Goal: Task Accomplishment & Management: Complete application form

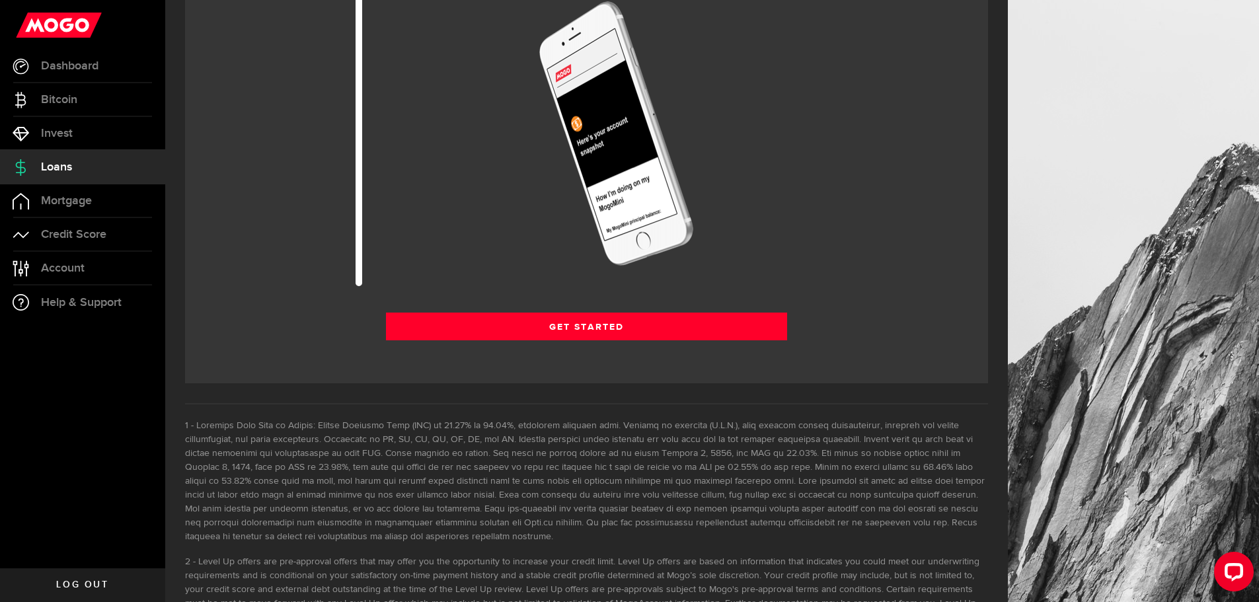
scroll to position [1832, 0]
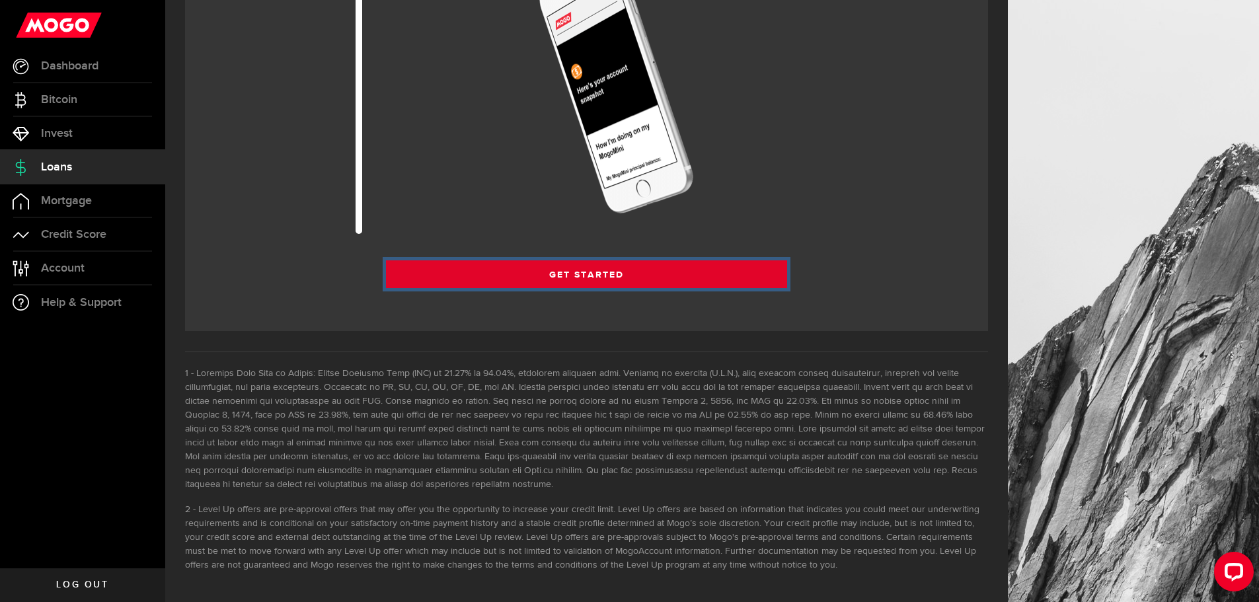
click at [577, 279] on link "Get Started" at bounding box center [587, 274] width 402 height 28
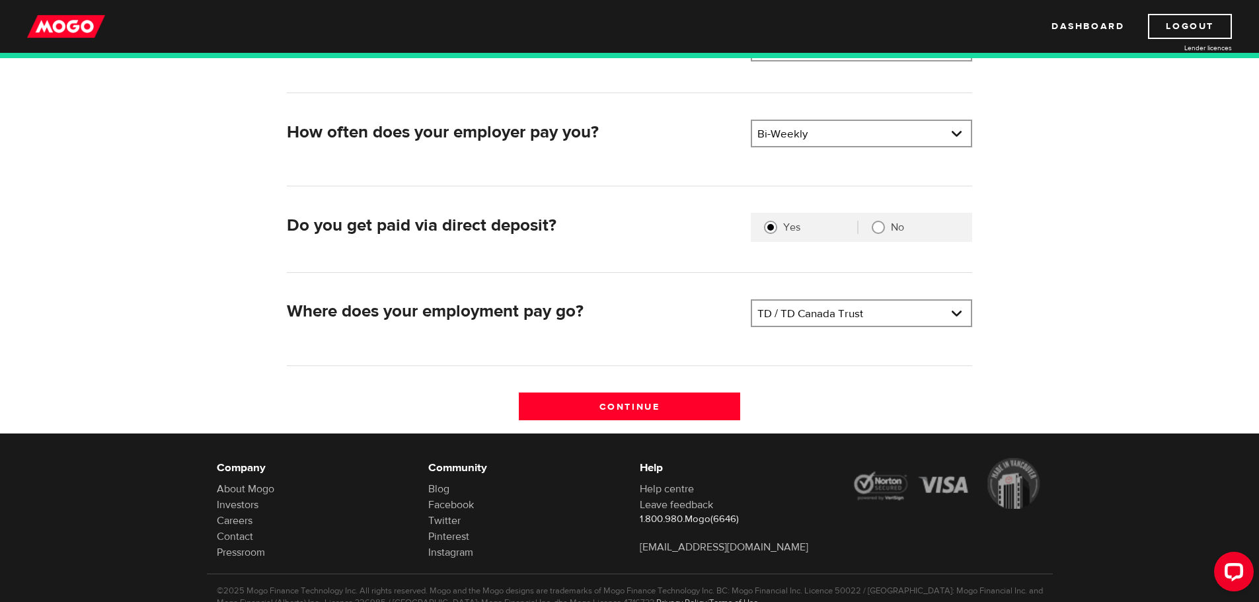
scroll to position [264, 0]
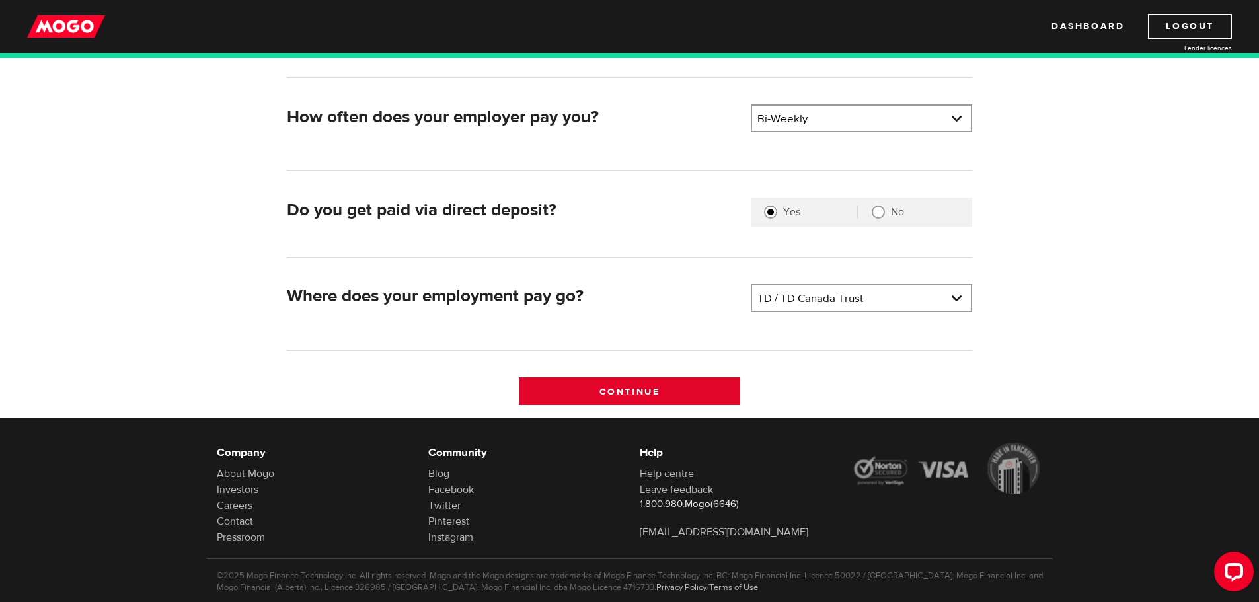
click at [617, 393] on input "Continue" at bounding box center [629, 391] width 221 height 28
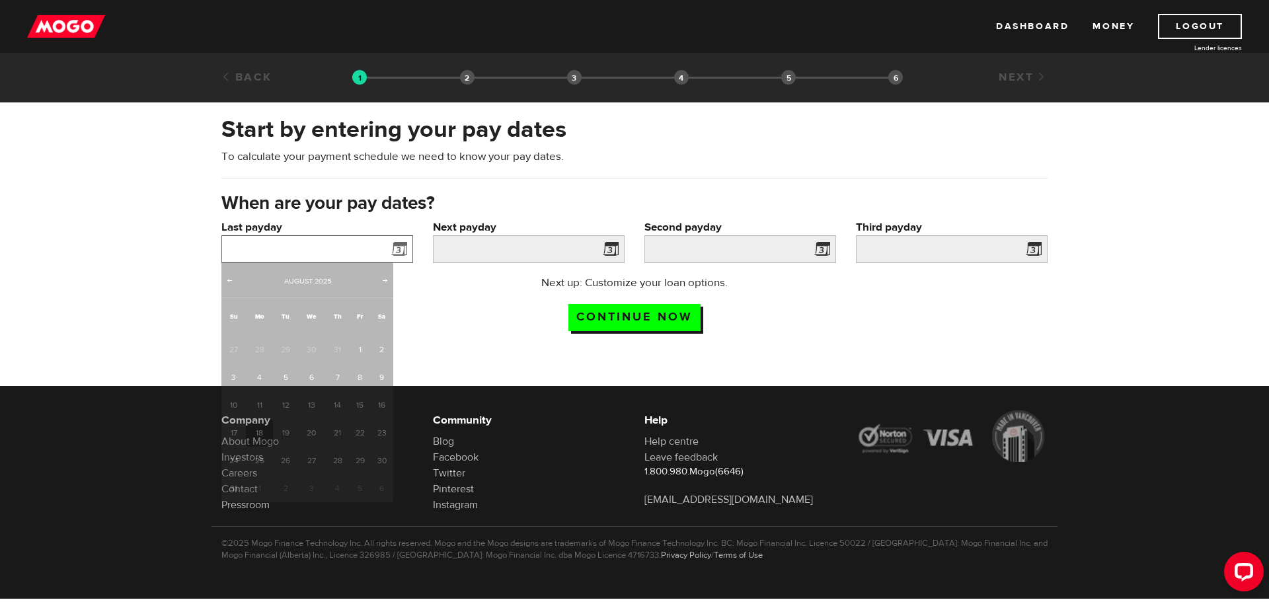
click at [347, 254] on input "Last payday" at bounding box center [317, 249] width 192 height 28
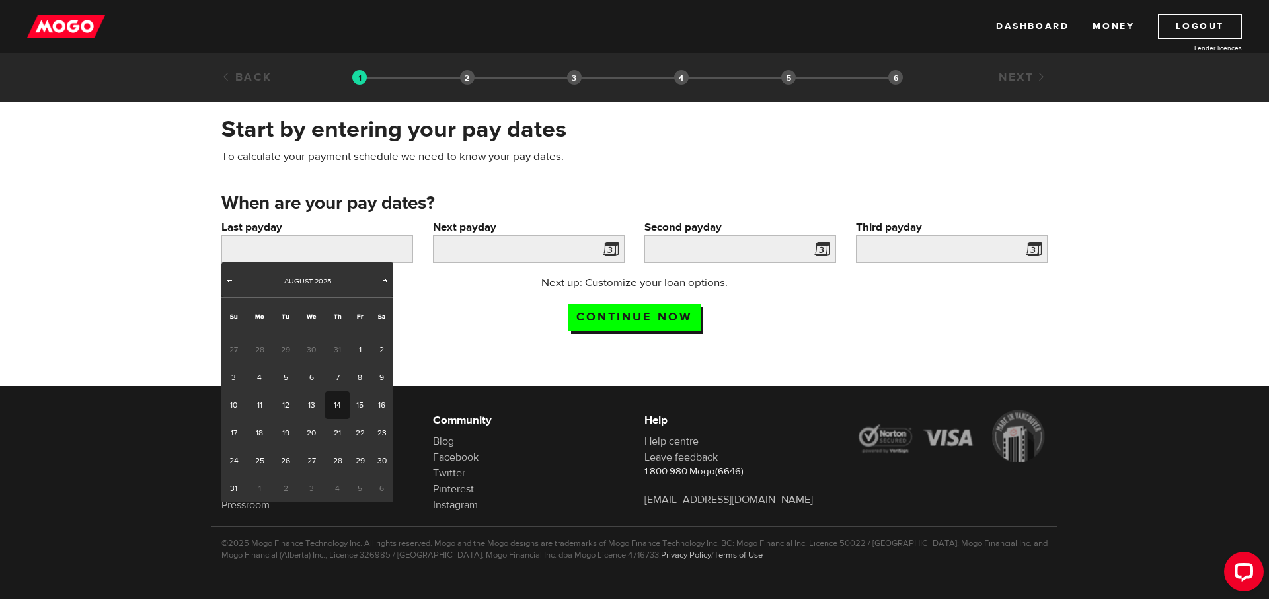
click at [339, 409] on link "14" at bounding box center [337, 405] width 24 height 28
type input "2025/08/14"
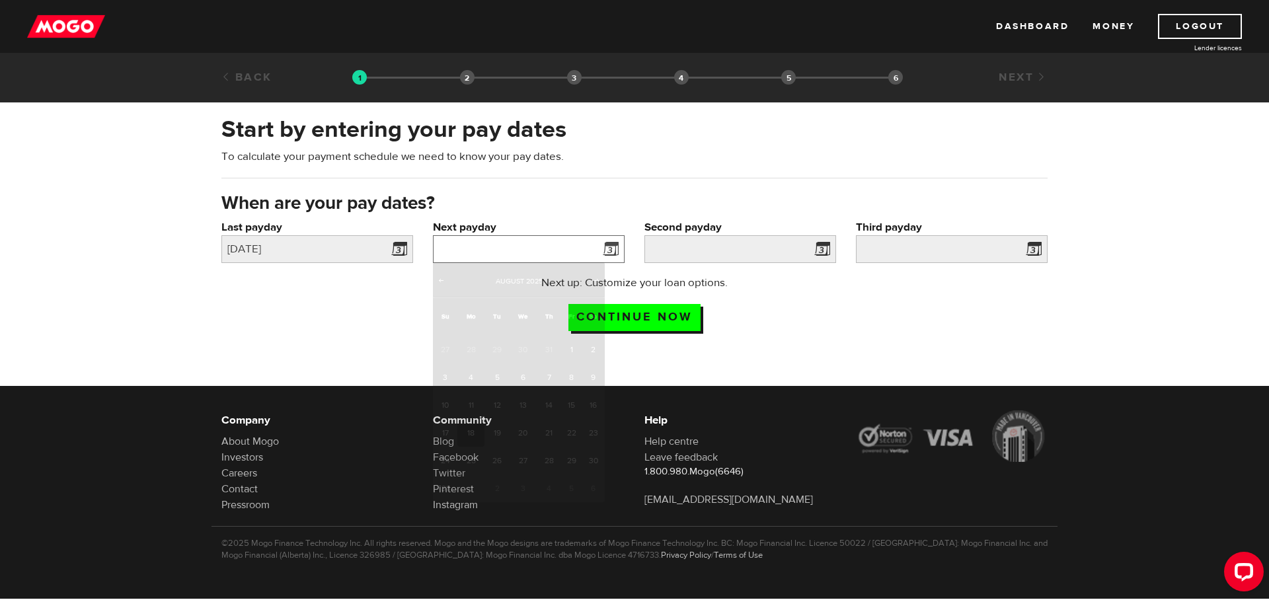
click at [502, 255] on input "Next payday" at bounding box center [529, 249] width 192 height 28
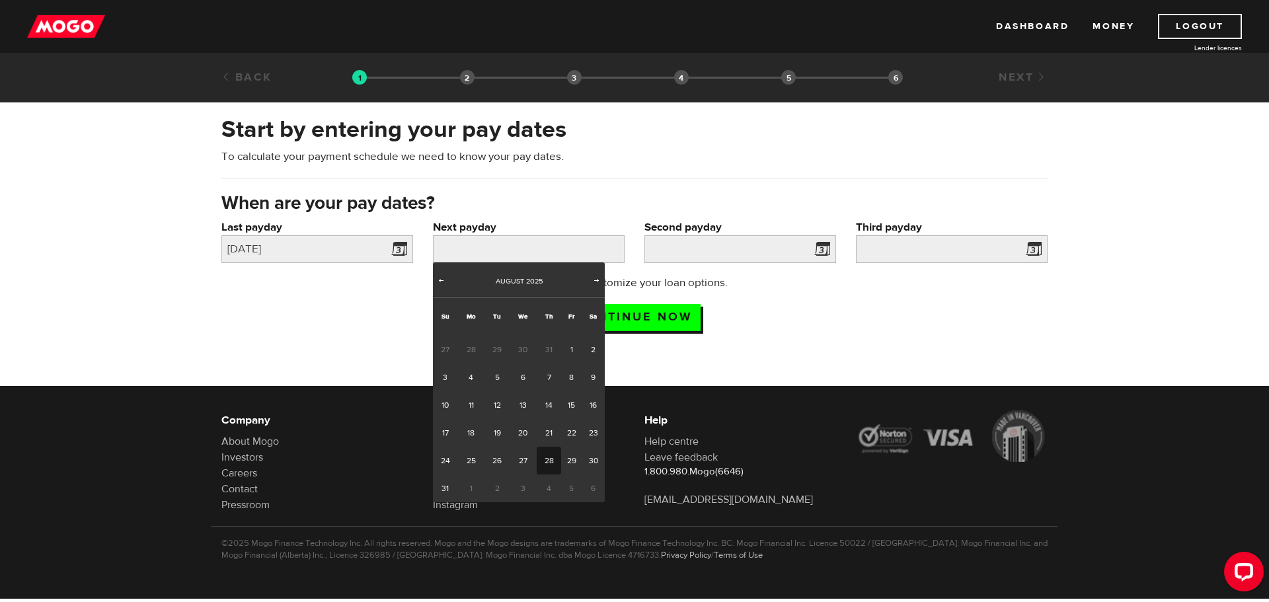
click at [544, 457] on link "28" at bounding box center [549, 461] width 24 height 28
type input "2025/08/28"
type input "2025/9/11"
type input "2025/9/25"
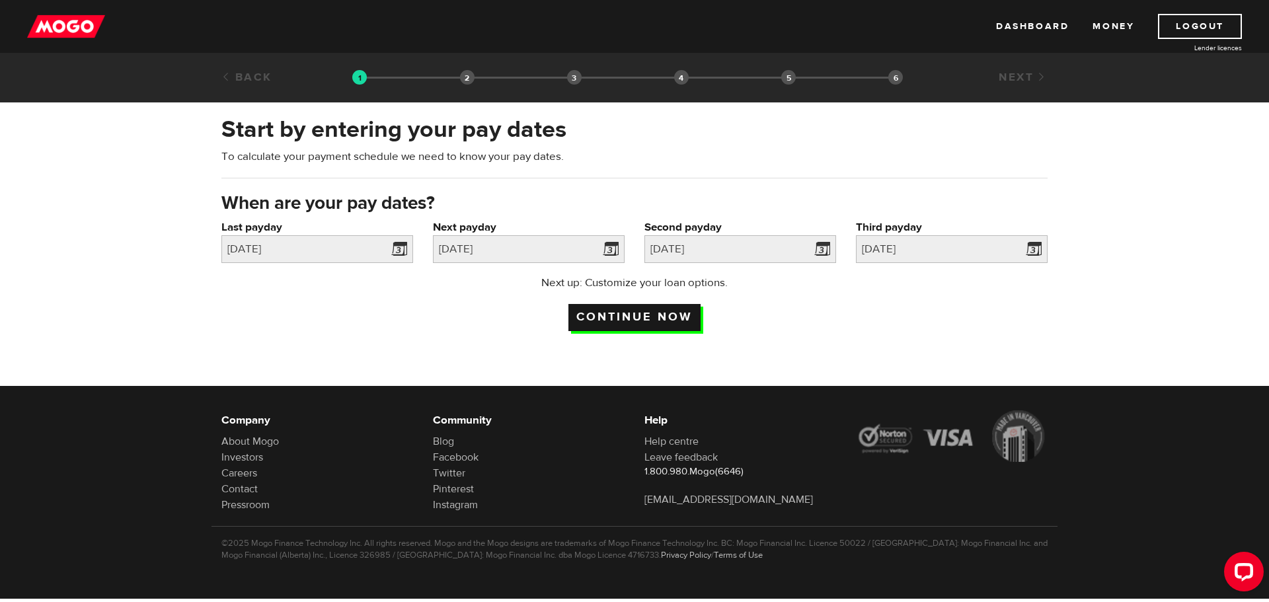
click at [635, 317] on input "Continue now" at bounding box center [635, 317] width 132 height 27
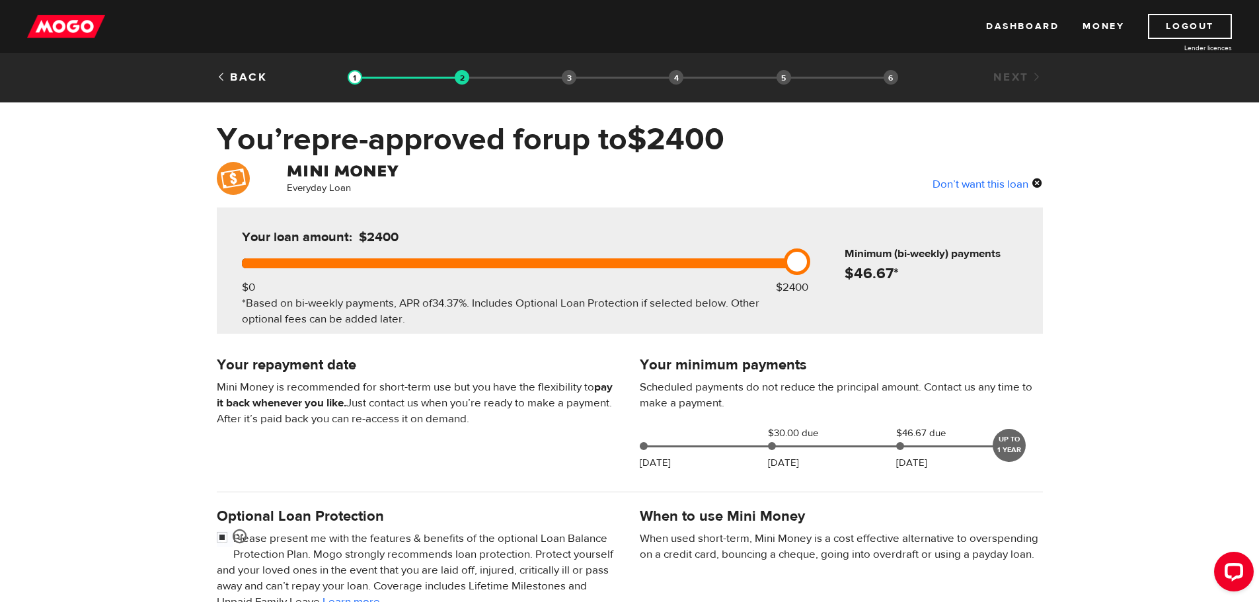
scroll to position [264, 0]
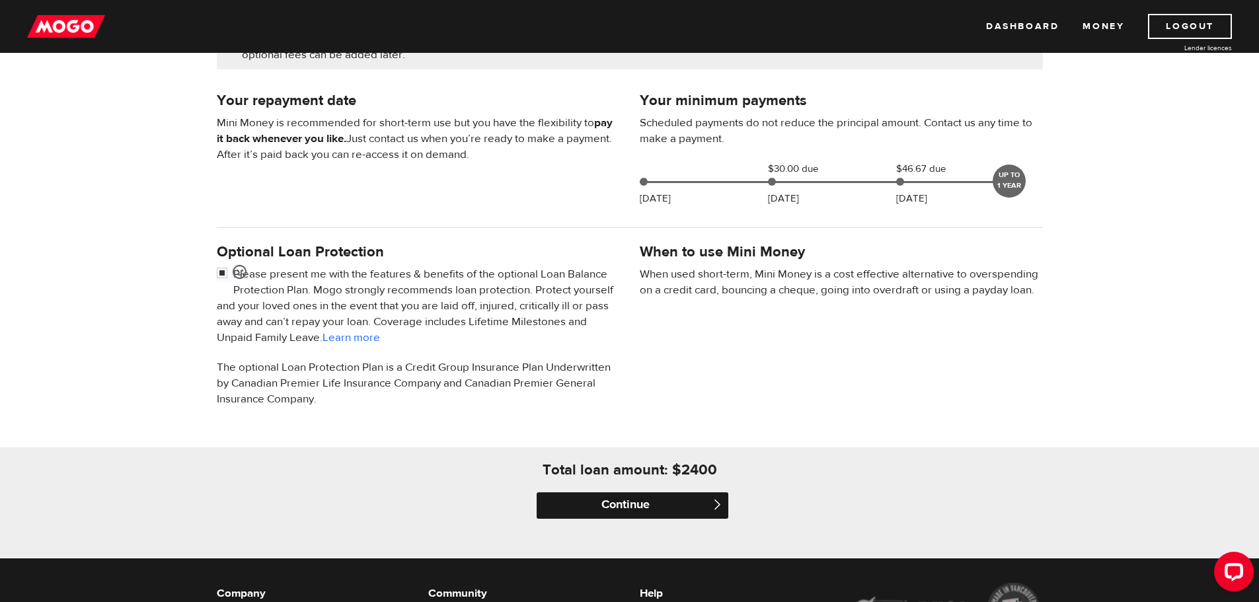
click at [625, 508] on input "Continue" at bounding box center [633, 505] width 192 height 26
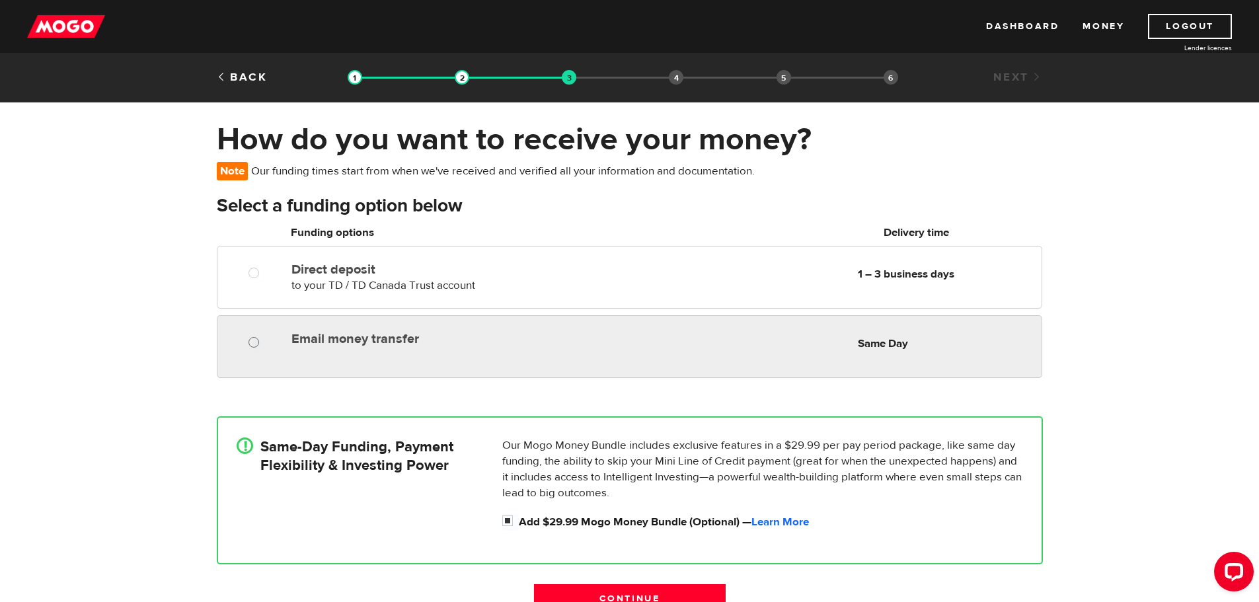
radio input "true"
click at [251, 341] on input "Email money transfer" at bounding box center [257, 344] width 17 height 17
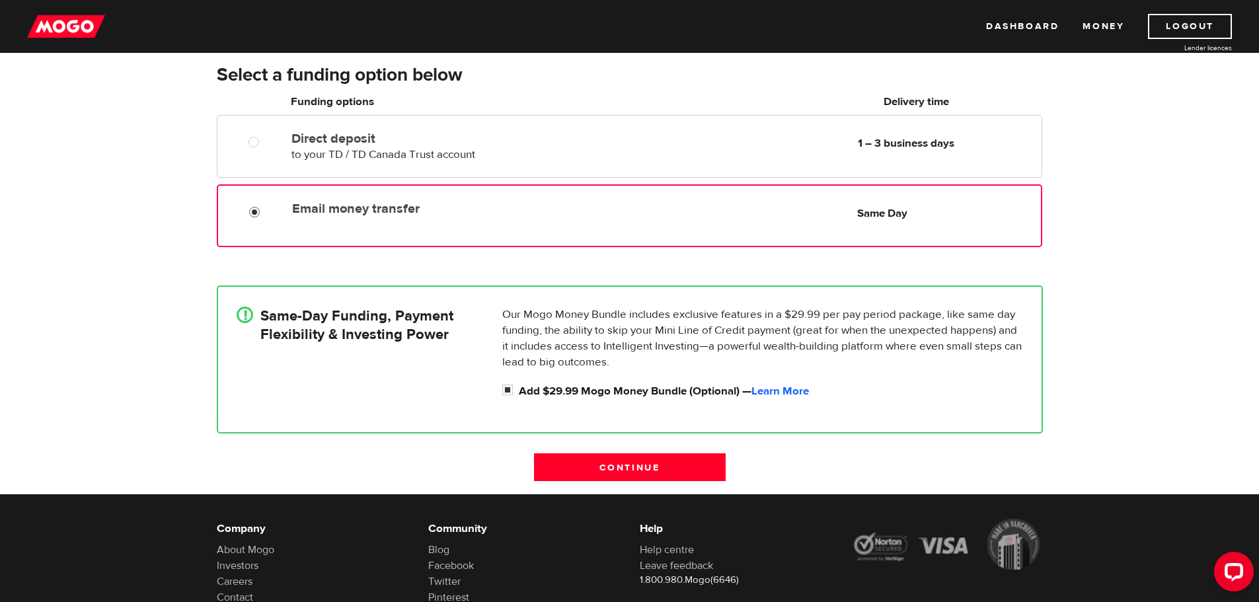
scroll to position [132, 0]
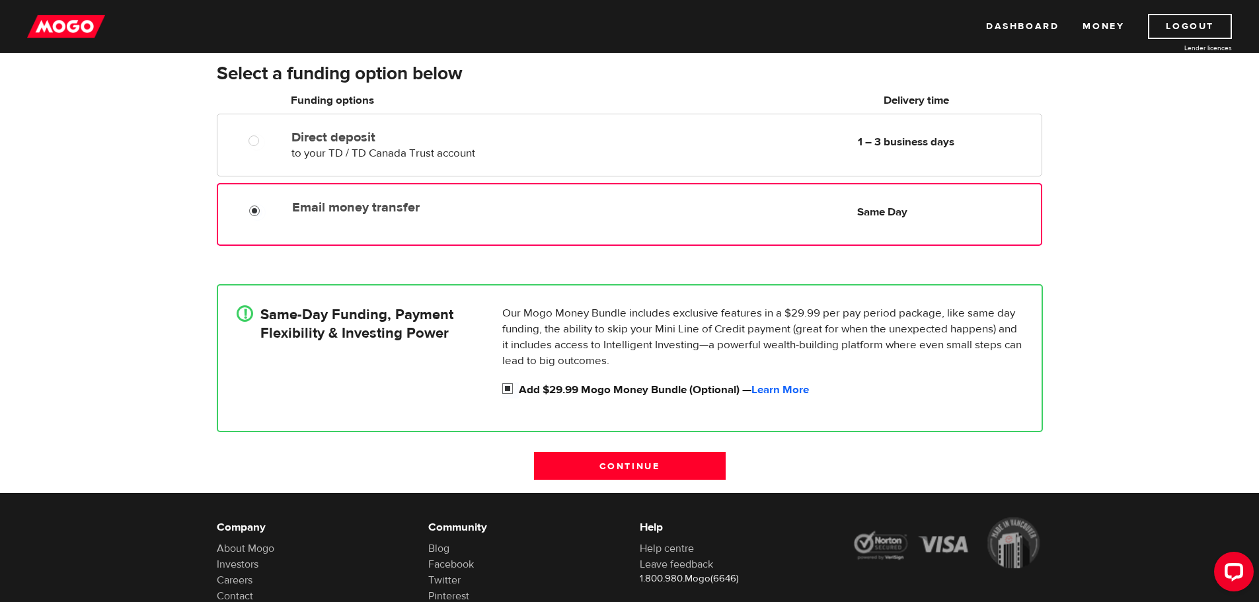
click at [502, 387] on input "Add $29.99 Mogo Money Bundle (Optional) — Learn More" at bounding box center [510, 390] width 17 height 17
checkbox input "false"
radio input "false"
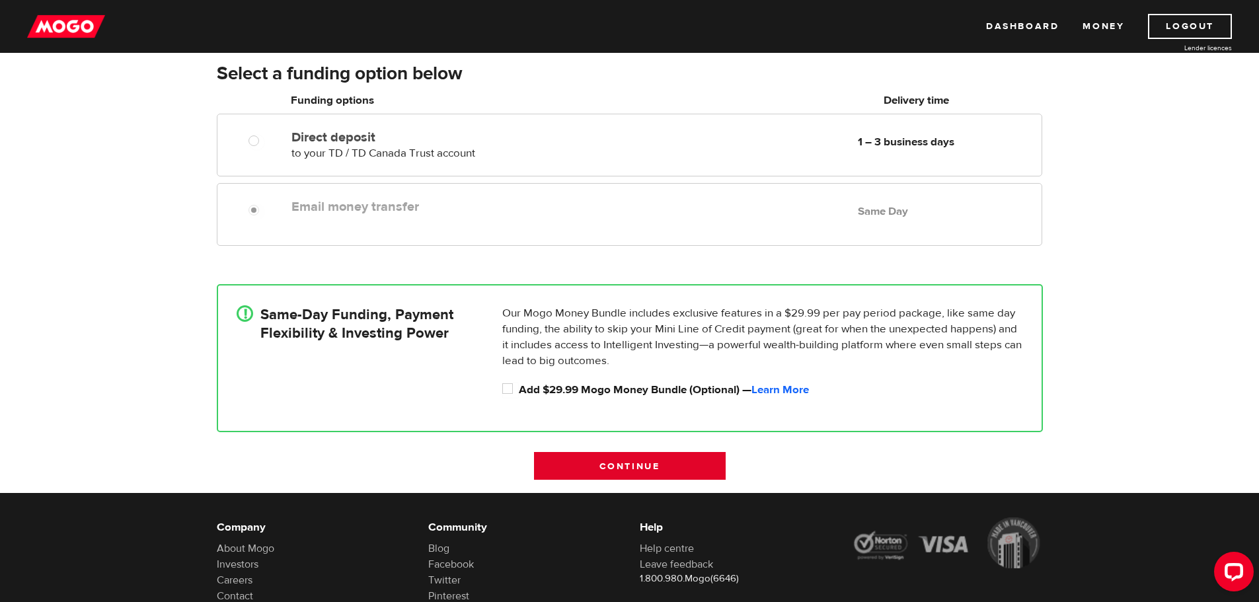
click at [631, 465] on input "Continue" at bounding box center [630, 466] width 192 height 28
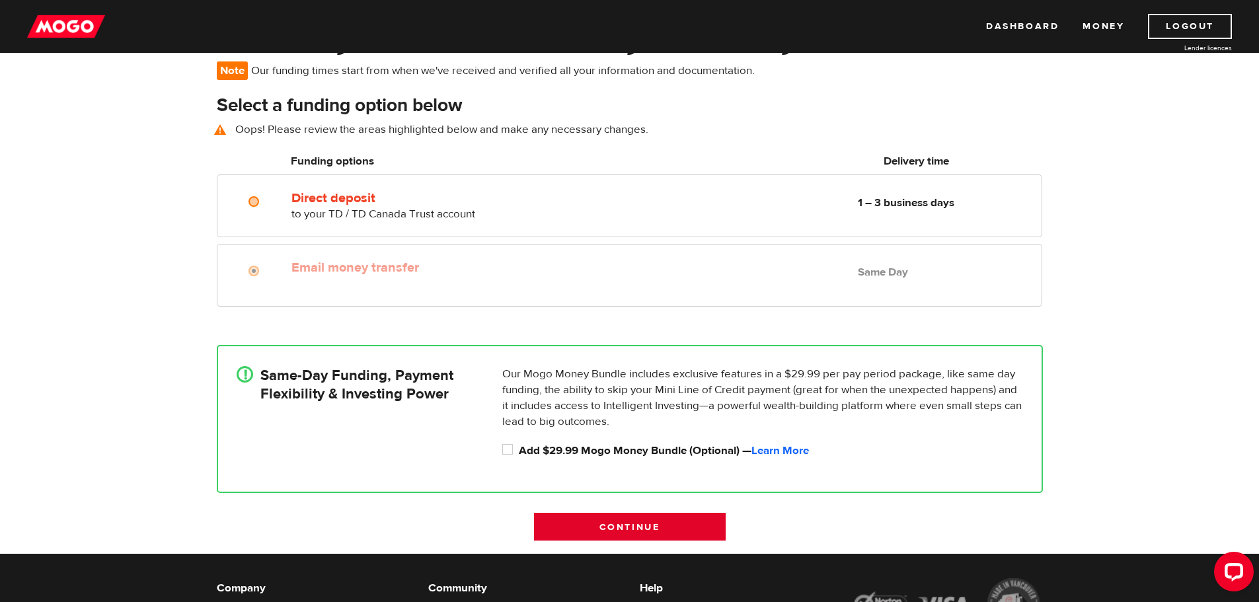
scroll to position [96, 0]
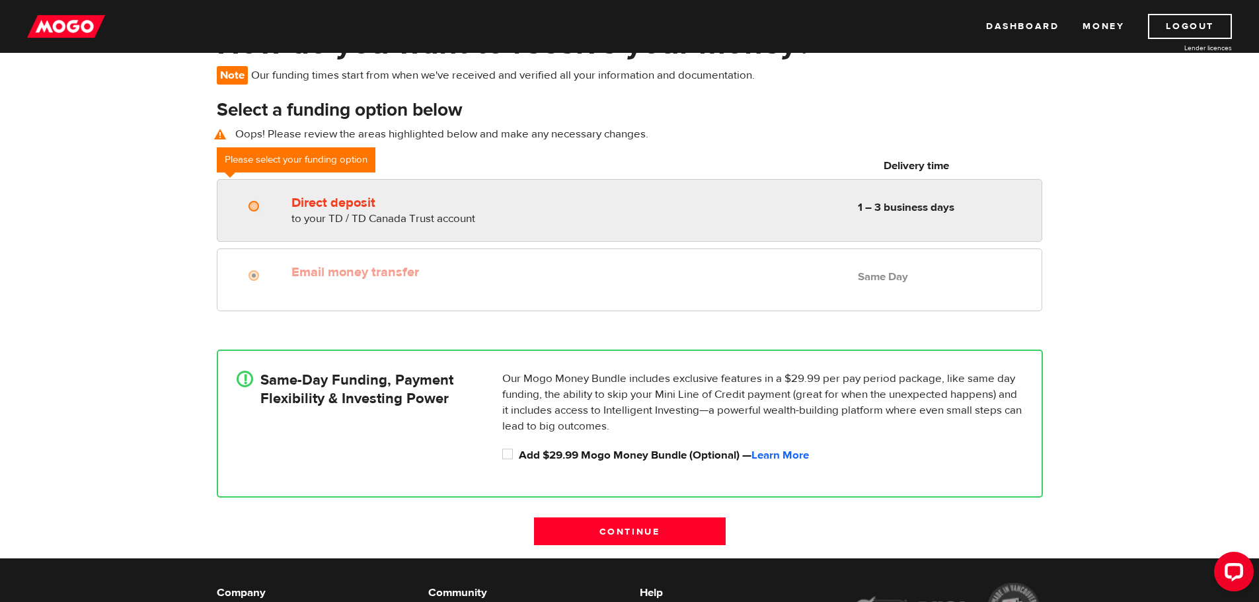
radio input "true"
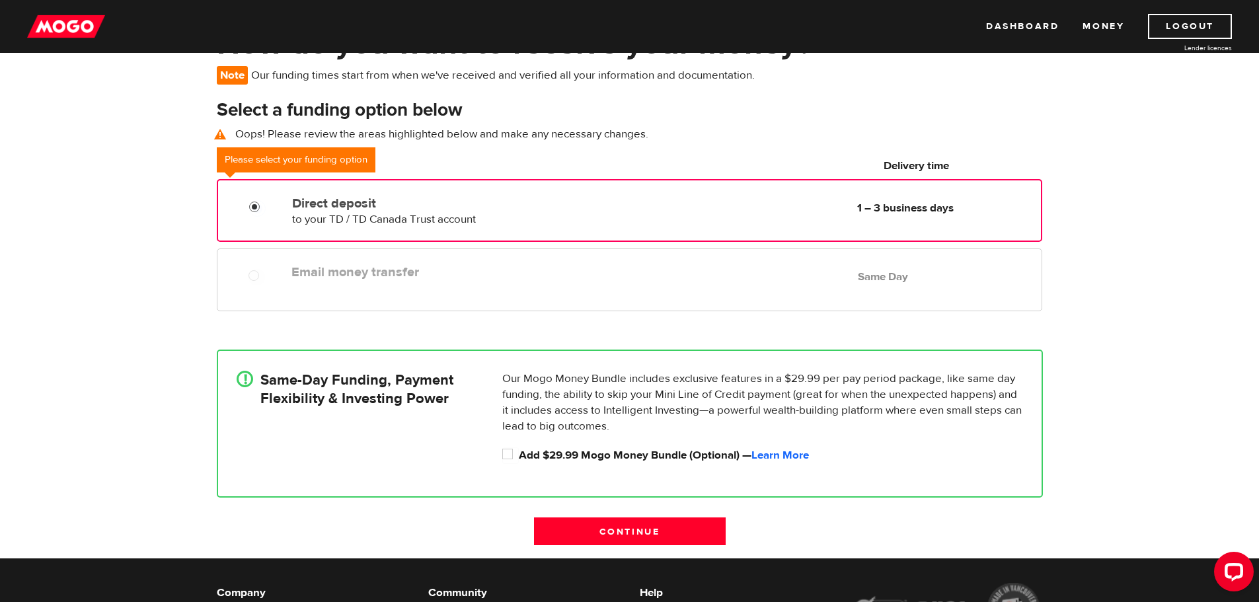
click at [253, 206] on input "Direct deposit" at bounding box center [257, 208] width 17 height 17
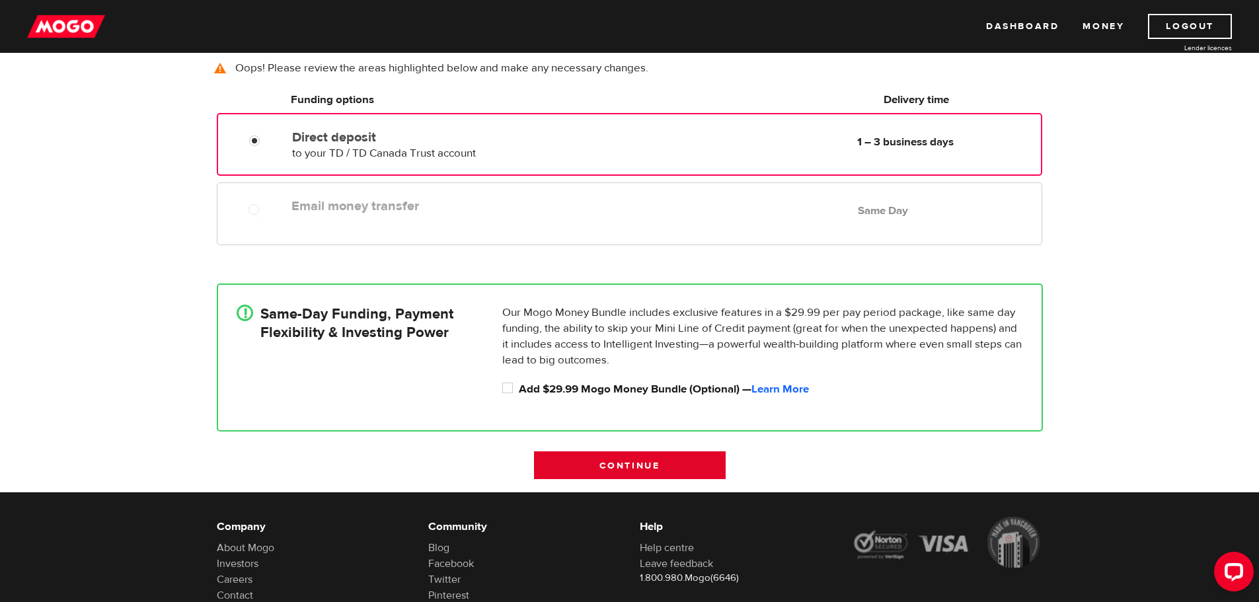
click at [627, 463] on input "Continue" at bounding box center [630, 466] width 192 height 28
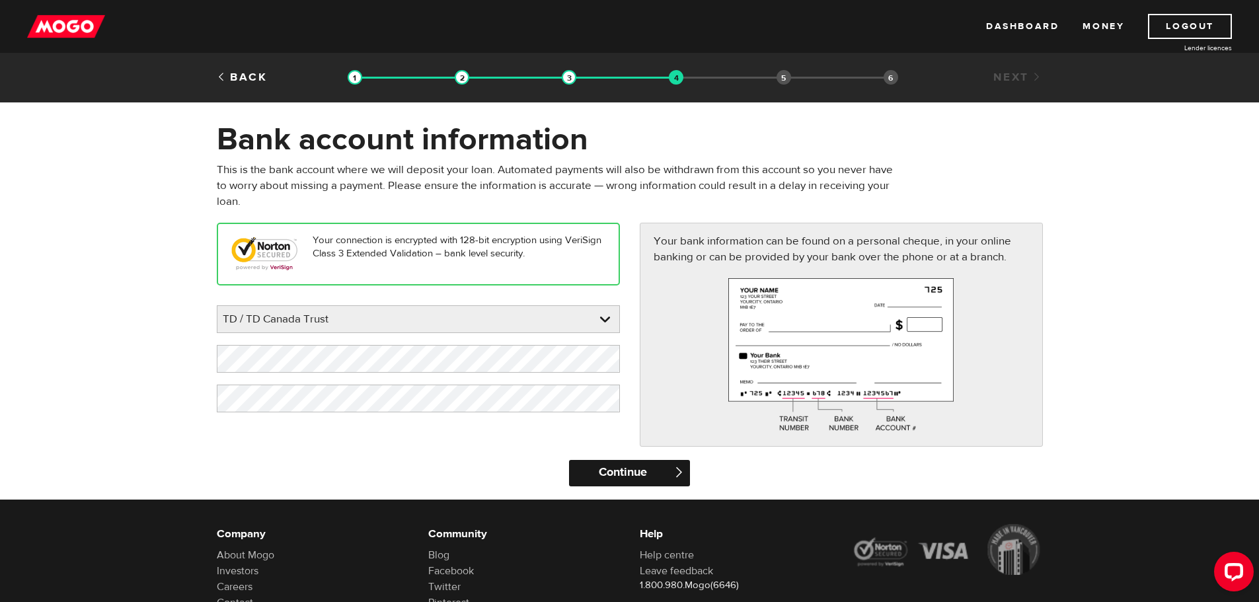
click at [627, 475] on input "Continue" at bounding box center [629, 473] width 121 height 26
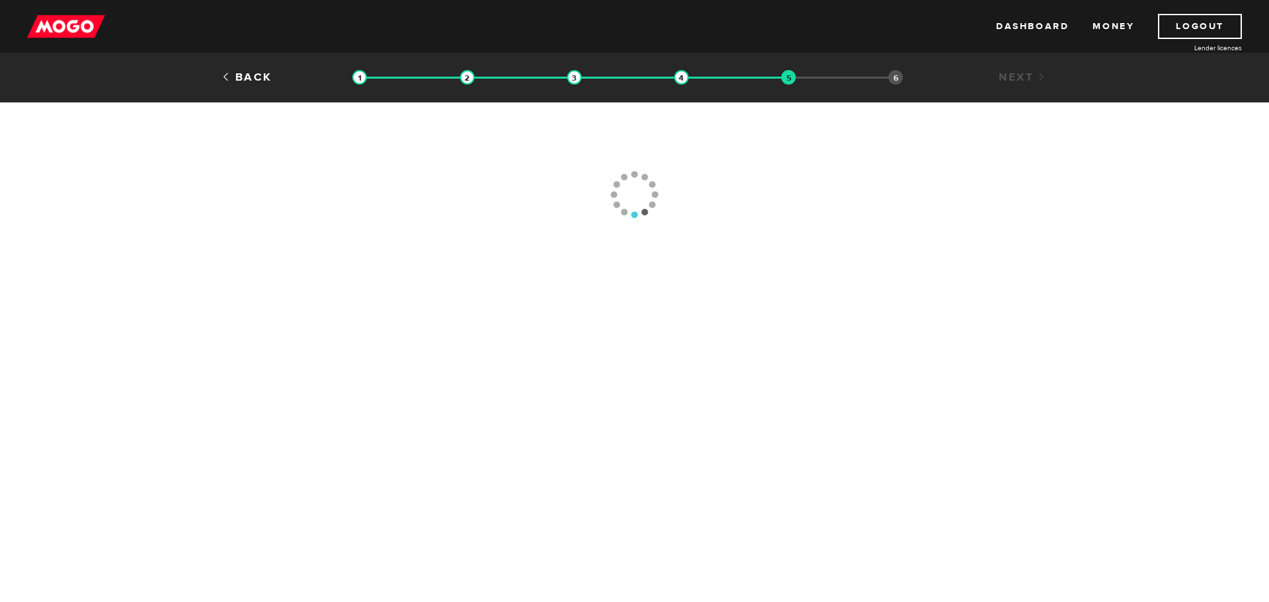
type input "[PHONE_NUMBER]"
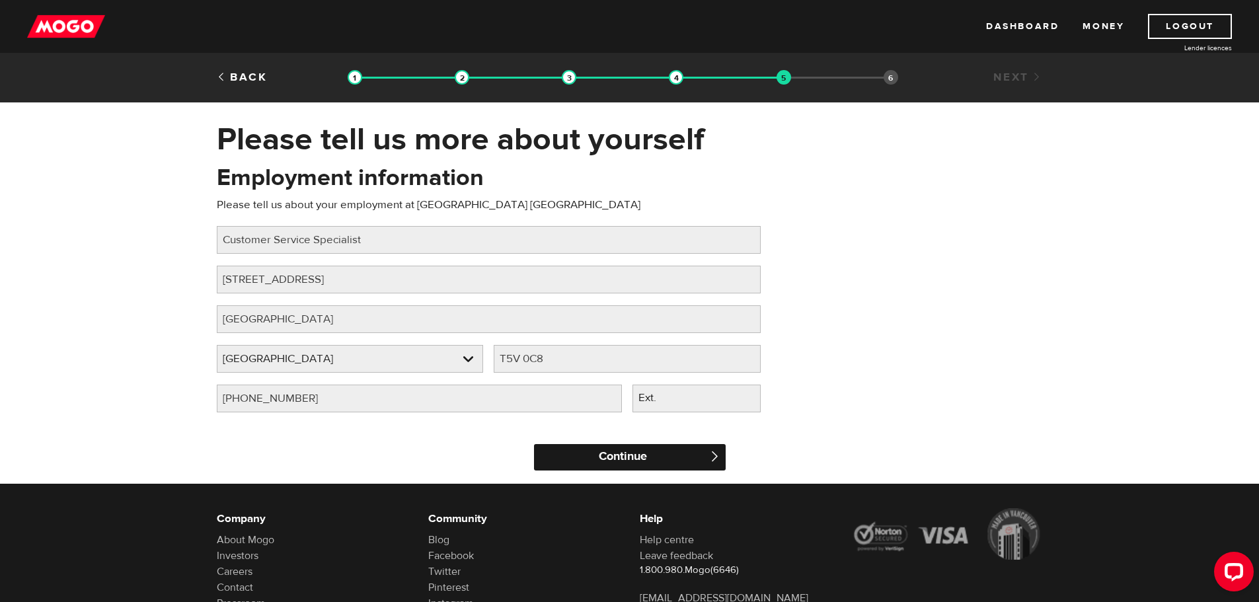
click at [623, 455] on input "Continue" at bounding box center [630, 457] width 192 height 26
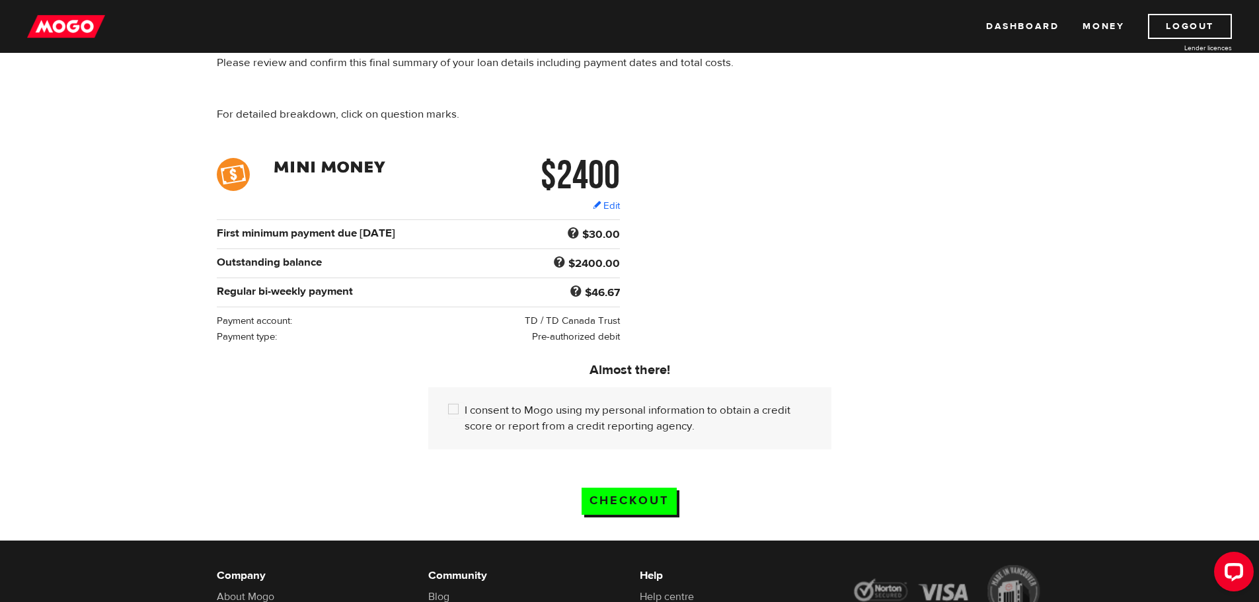
scroll to position [132, 0]
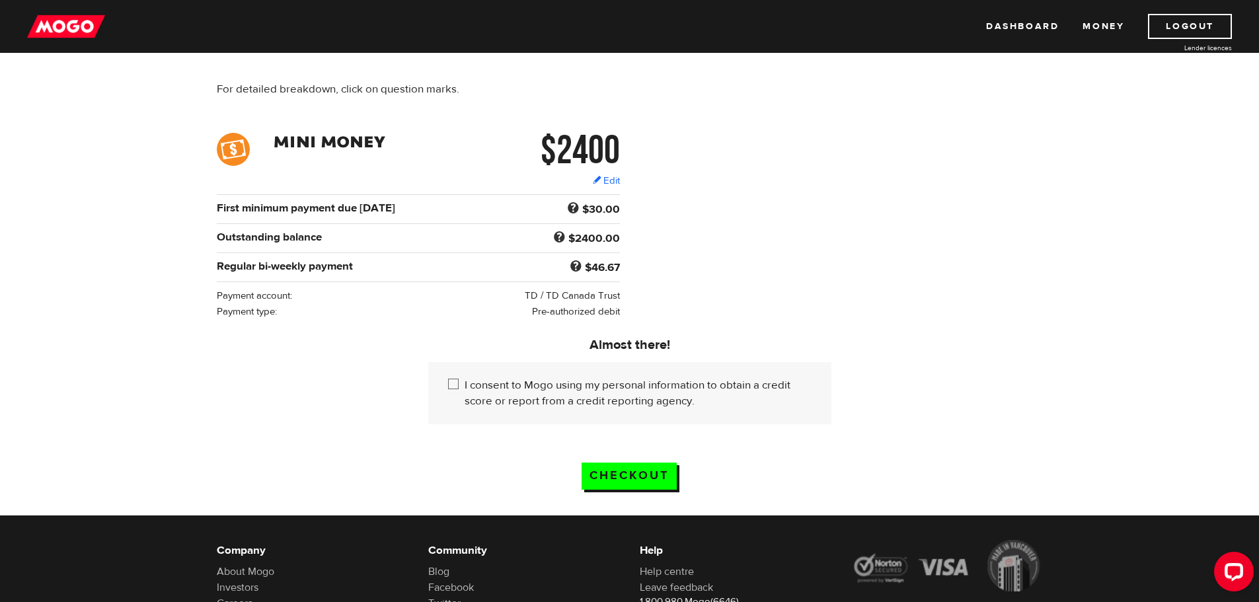
click at [444, 381] on div "I consent to Mogo using my personal information to obtain a credit score or rep…" at bounding box center [629, 393] width 403 height 62
click at [450, 380] on input "I consent to Mogo using my personal information to obtain a credit score or rep…" at bounding box center [456, 385] width 17 height 17
checkbox input "true"
click at [628, 467] on input "Checkout" at bounding box center [629, 476] width 95 height 27
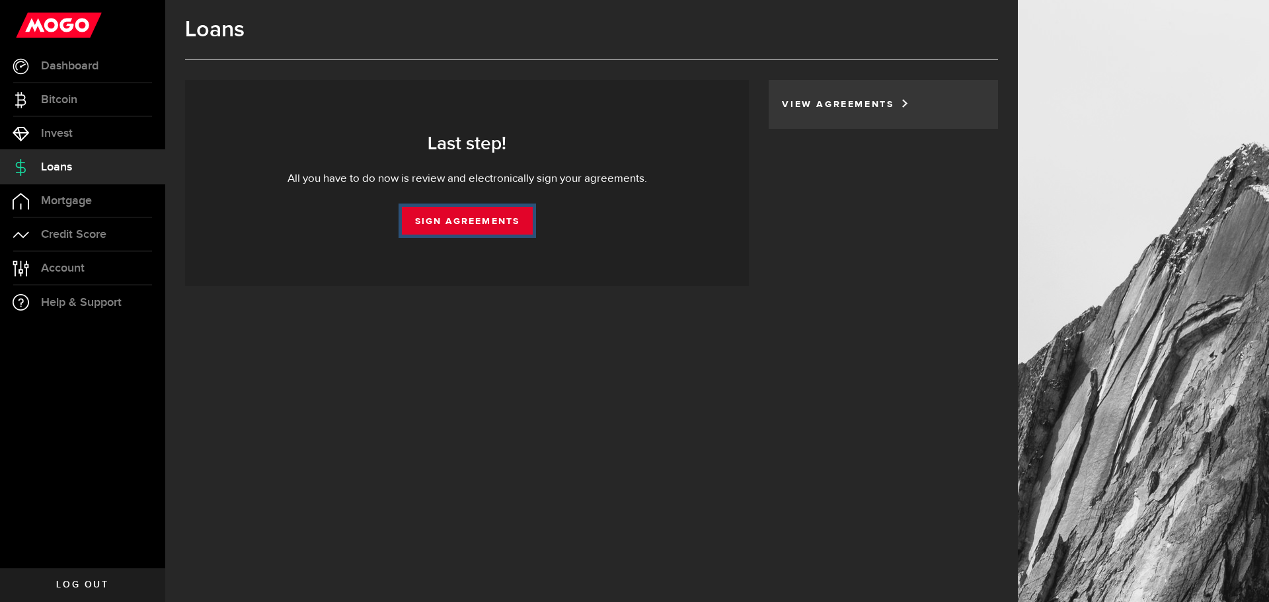
click at [481, 214] on link "Sign Agreements" at bounding box center [467, 221] width 131 height 28
